Goal: Task Accomplishment & Management: Complete application form

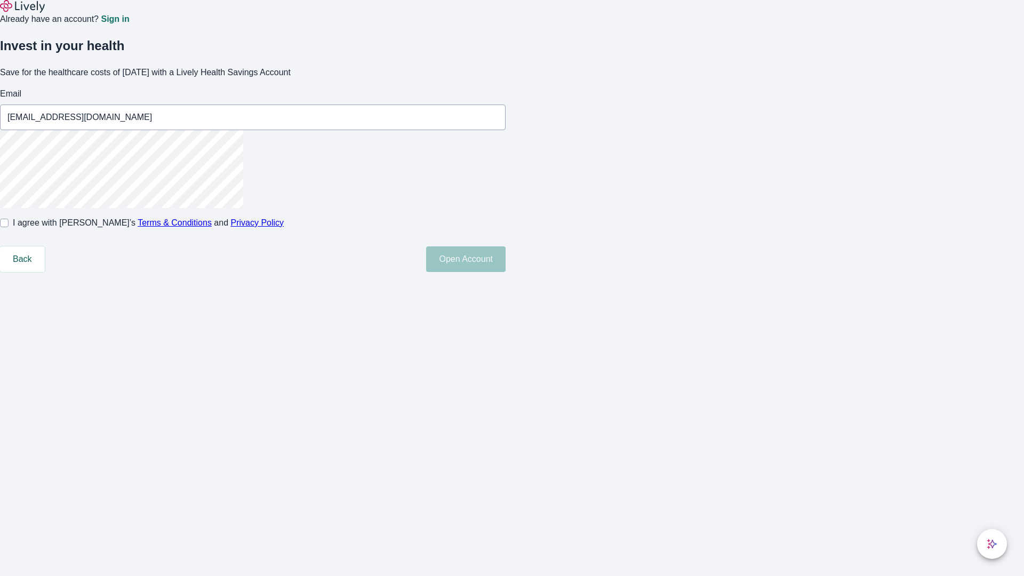
click at [9, 227] on input "I agree with Lively’s Terms & Conditions and Privacy Policy" at bounding box center [4, 223] width 9 height 9
checkbox input "true"
click at [506, 272] on button "Open Account" at bounding box center [465, 259] width 79 height 26
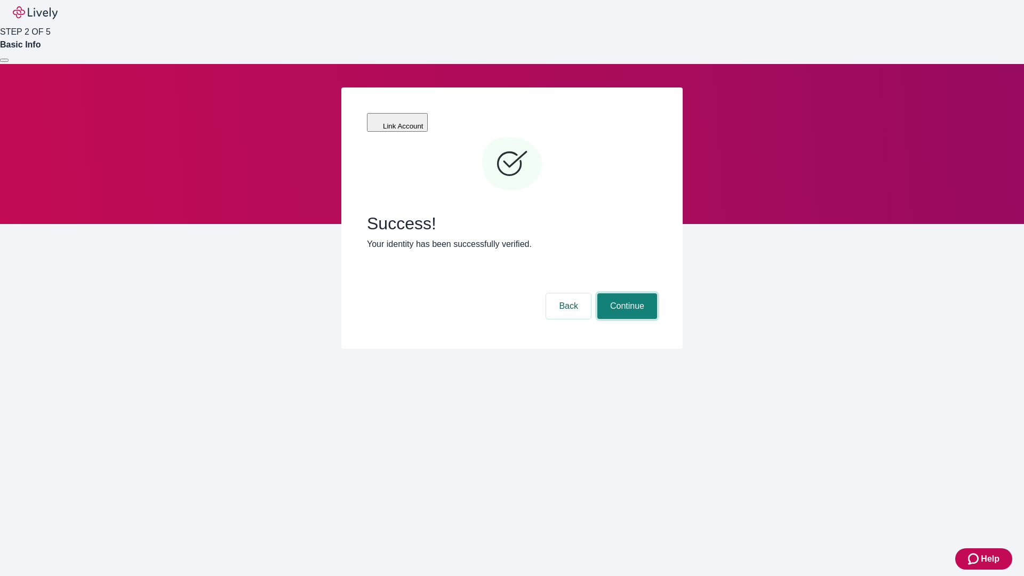
click at [626, 293] on button "Continue" at bounding box center [627, 306] width 60 height 26
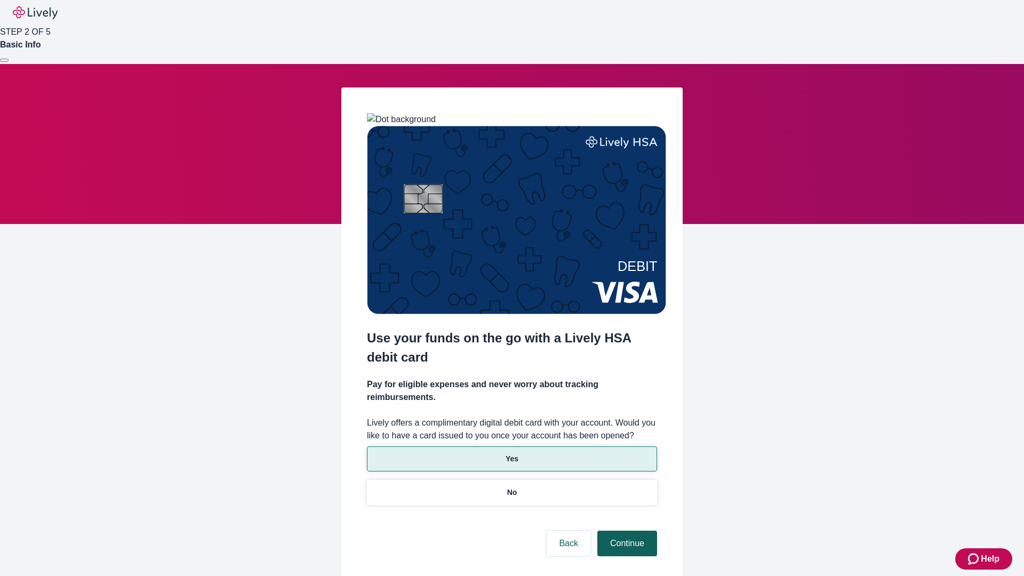
click at [511, 453] on p "Yes" at bounding box center [512, 458] width 13 height 11
click at [626, 531] on button "Continue" at bounding box center [627, 544] width 60 height 26
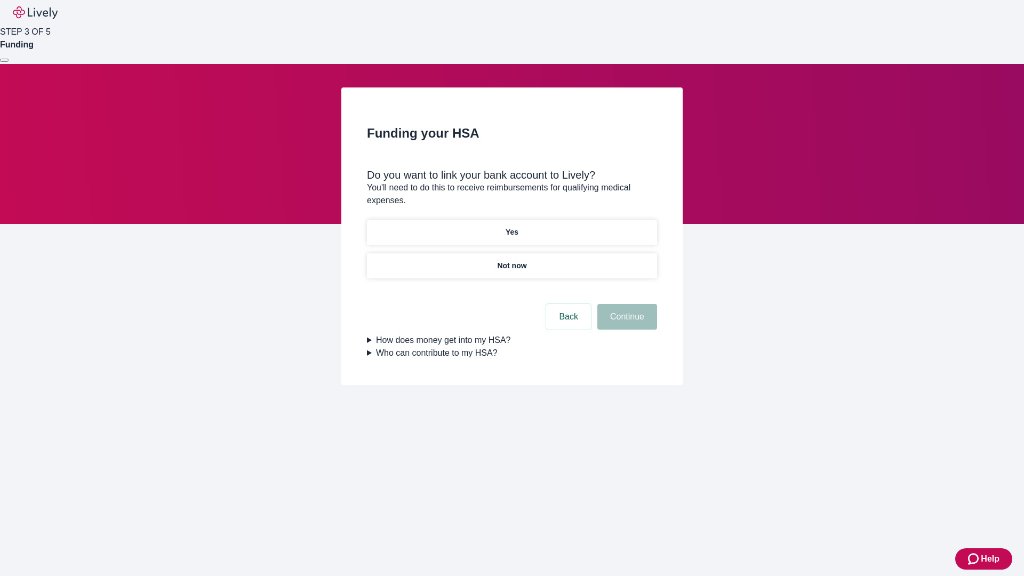
click at [511, 227] on p "Yes" at bounding box center [512, 232] width 13 height 11
click at [626, 304] on button "Continue" at bounding box center [627, 317] width 60 height 26
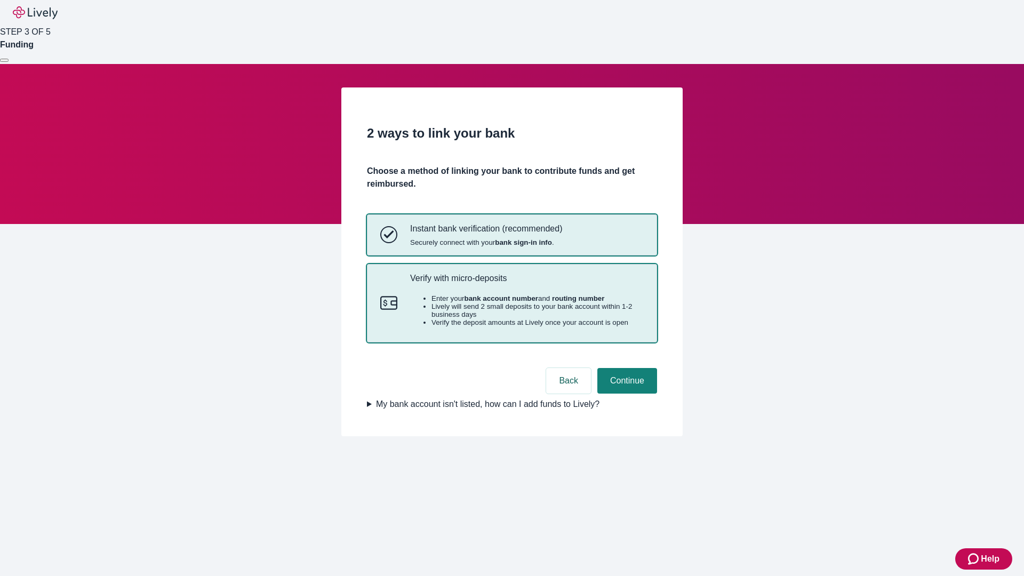
click at [526, 283] on p "Verify with micro-deposits" at bounding box center [527, 278] width 234 height 10
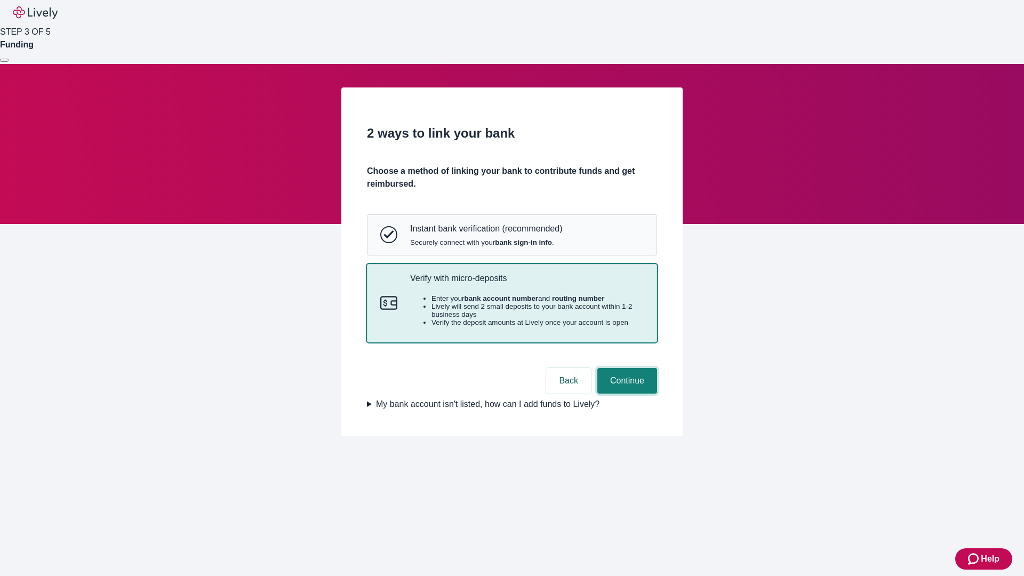
click at [626, 394] on button "Continue" at bounding box center [627, 381] width 60 height 26
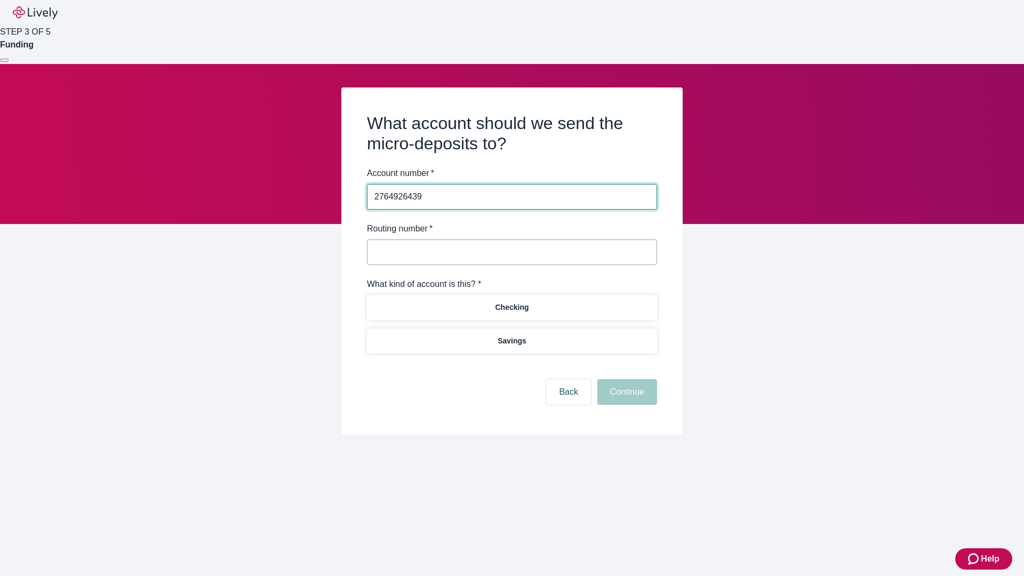
type input "2764926439"
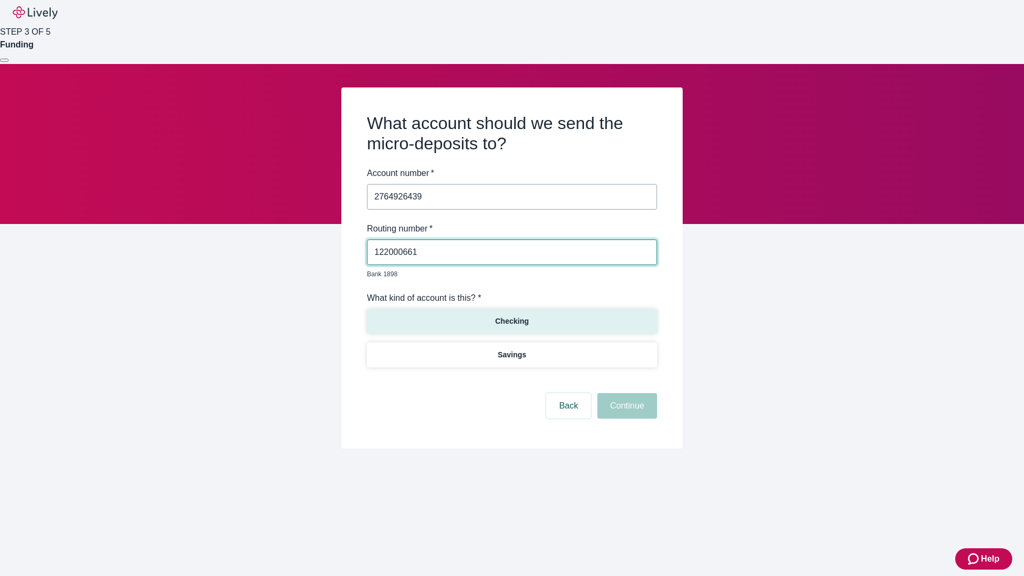
type input "122000661"
click at [511, 316] on p "Checking" at bounding box center [512, 321] width 34 height 11
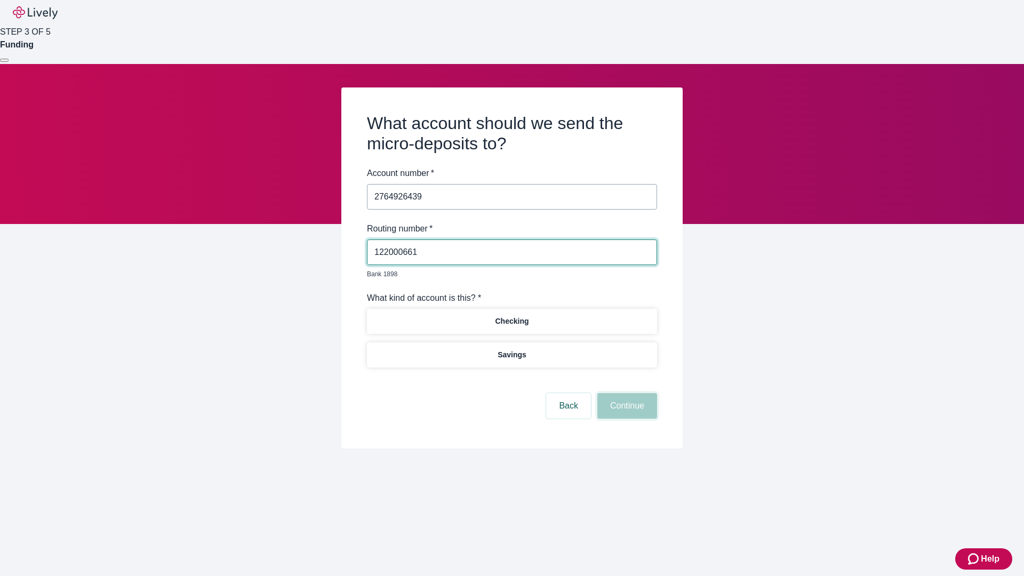
click at [626, 394] on button "Continue" at bounding box center [627, 406] width 60 height 26
